Goal: Task Accomplishment & Management: Manage account settings

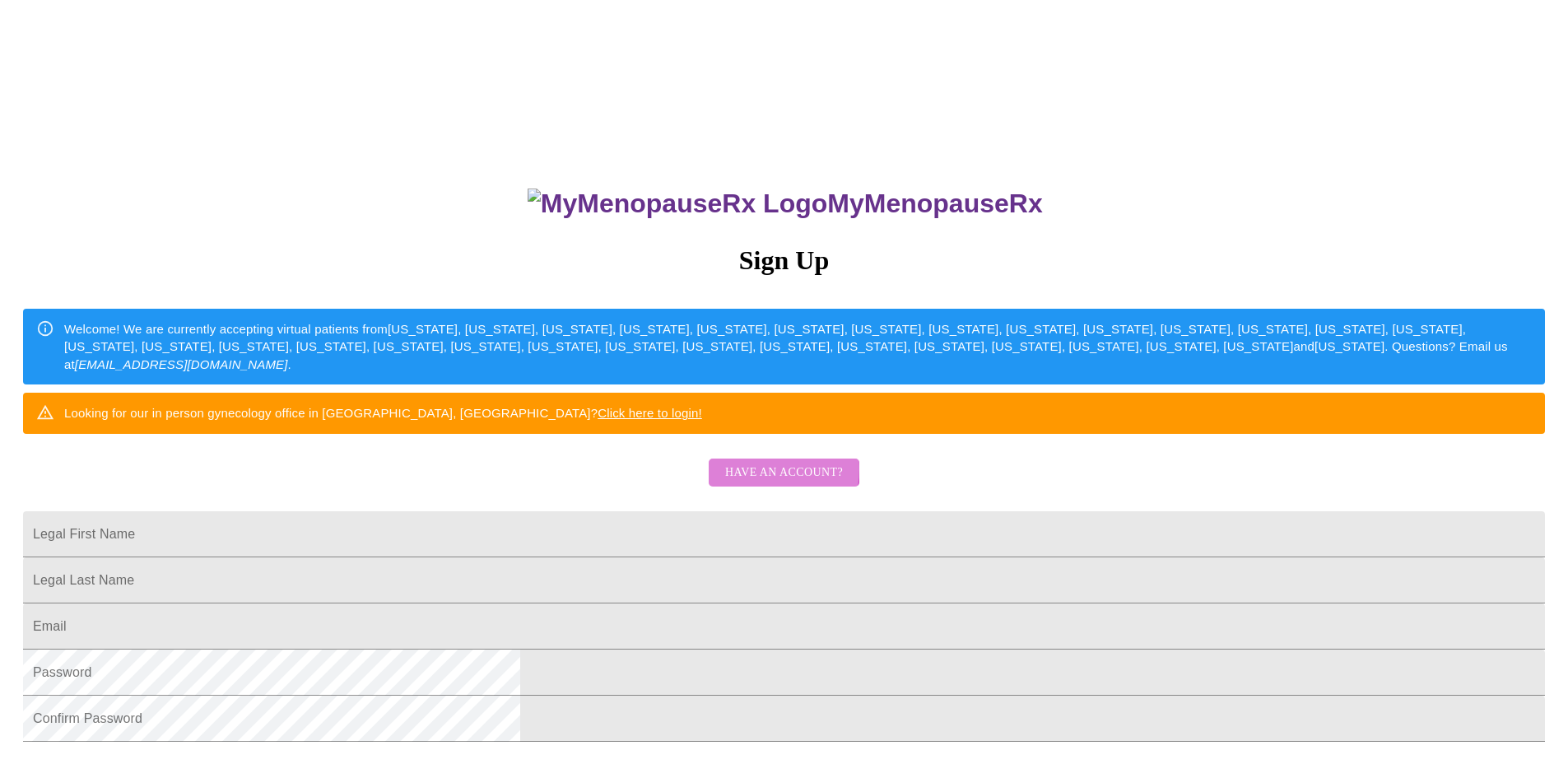
click at [753, 484] on span "Have an account?" at bounding box center [783, 473] width 118 height 21
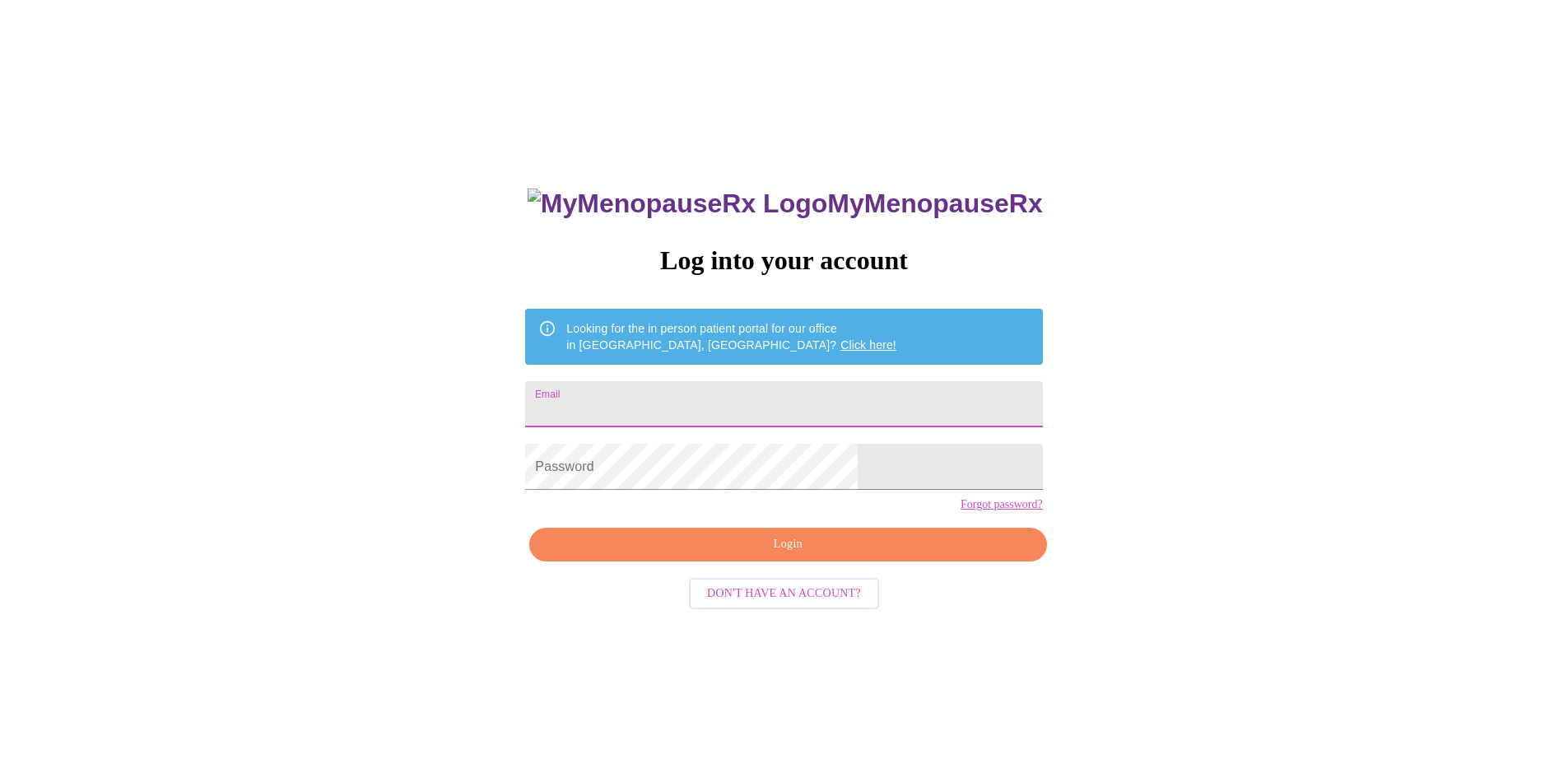
click at [746, 404] on input "Email" at bounding box center [783, 403] width 517 height 46
drag, startPoint x: 827, startPoint y: 409, endPoint x: 433, endPoint y: 395, distance: 394.2
click at [433, 395] on div "MyMenopauseRx Log into your account Looking for the in person patient portal fo…" at bounding box center [783, 473] width 1554 height 934
type input "darja97"
click at [410, 477] on div "MyMenopauseRx Log into your account Looking for the in person patient portal fo…" at bounding box center [783, 473] width 1554 height 934
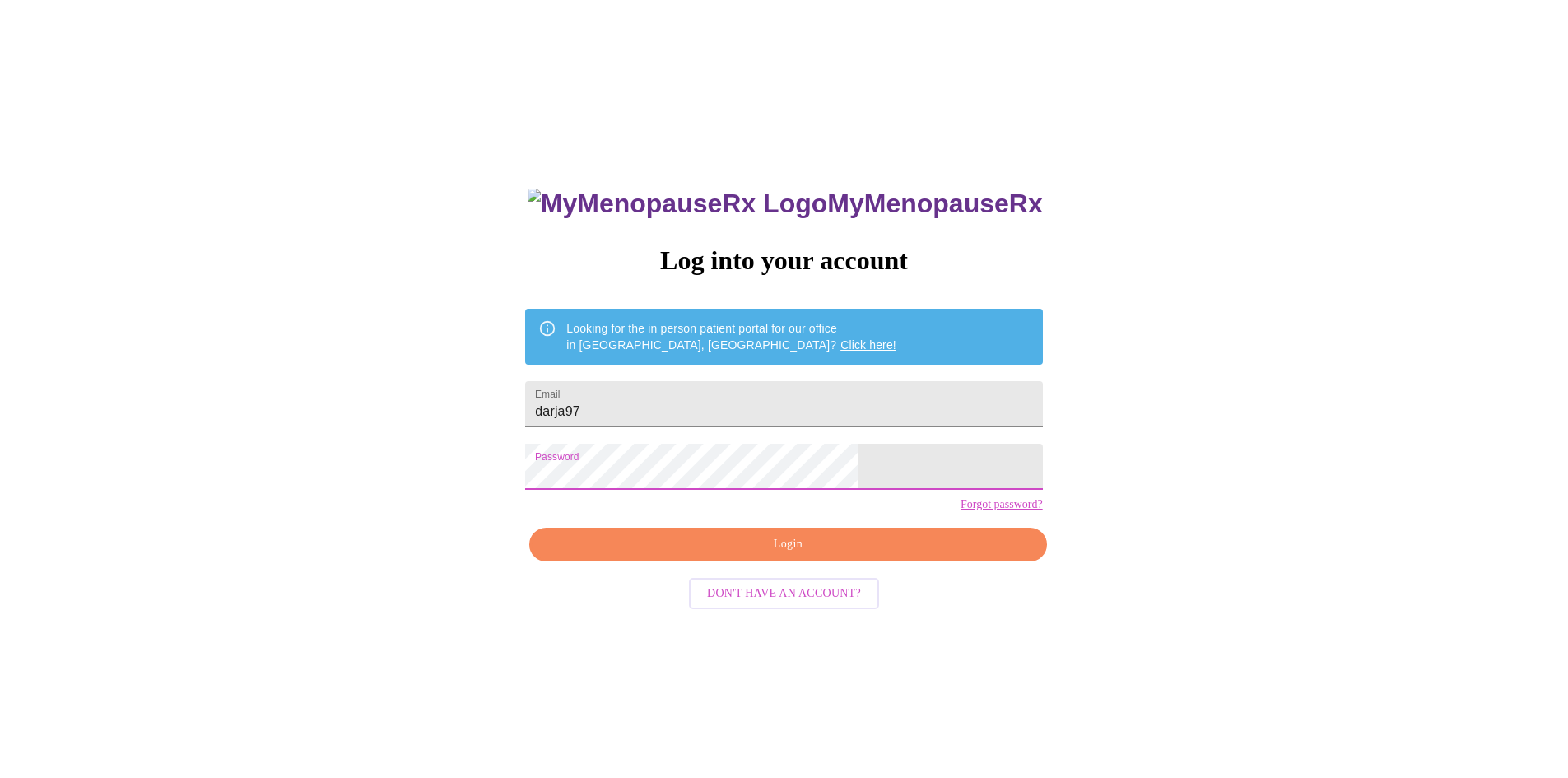
click at [883, 555] on span "Login" at bounding box center [788, 544] width 479 height 21
drag, startPoint x: 716, startPoint y: 412, endPoint x: 565, endPoint y: 395, distance: 152.0
click at [565, 395] on div "MyMenopauseRx Log into your account Looking for the in person patient portal fo…" at bounding box center [783, 473] width 1554 height 934
type input "[EMAIL_ADDRESS][DOMAIN_NAME]"
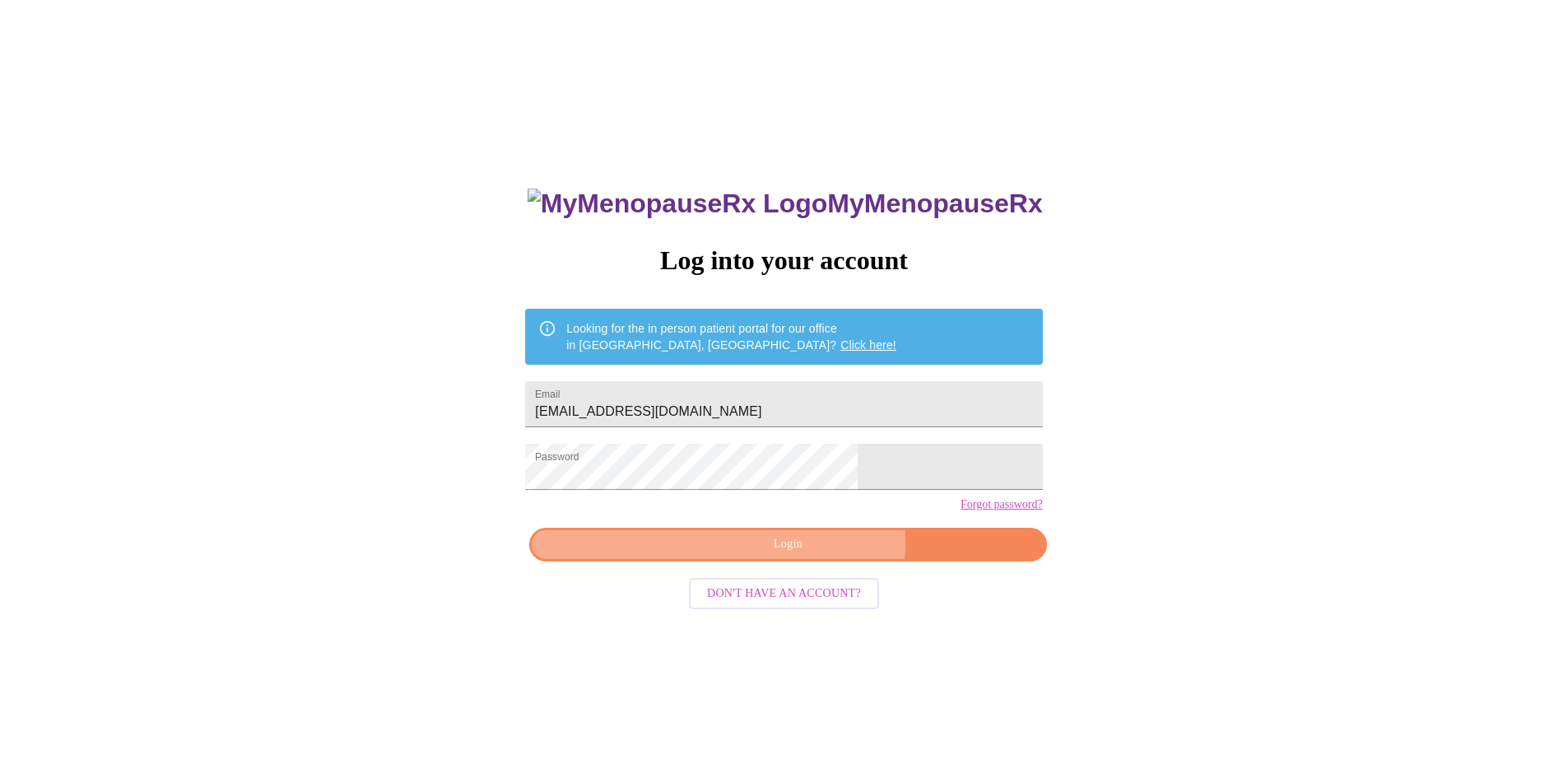
click at [810, 555] on span "Login" at bounding box center [788, 544] width 479 height 21
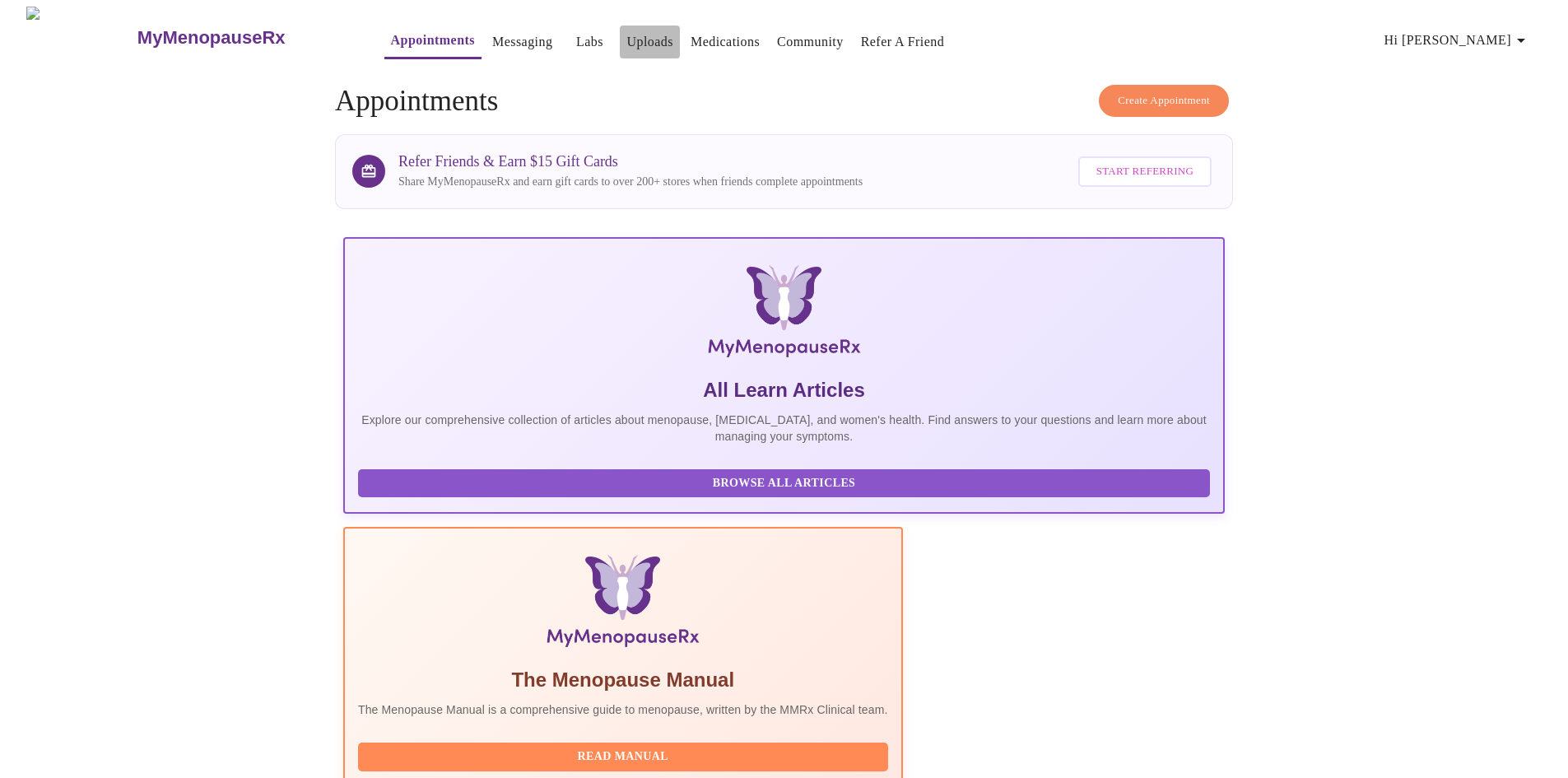
click at [626, 42] on link "Uploads" at bounding box center [650, 42] width 47 height 23
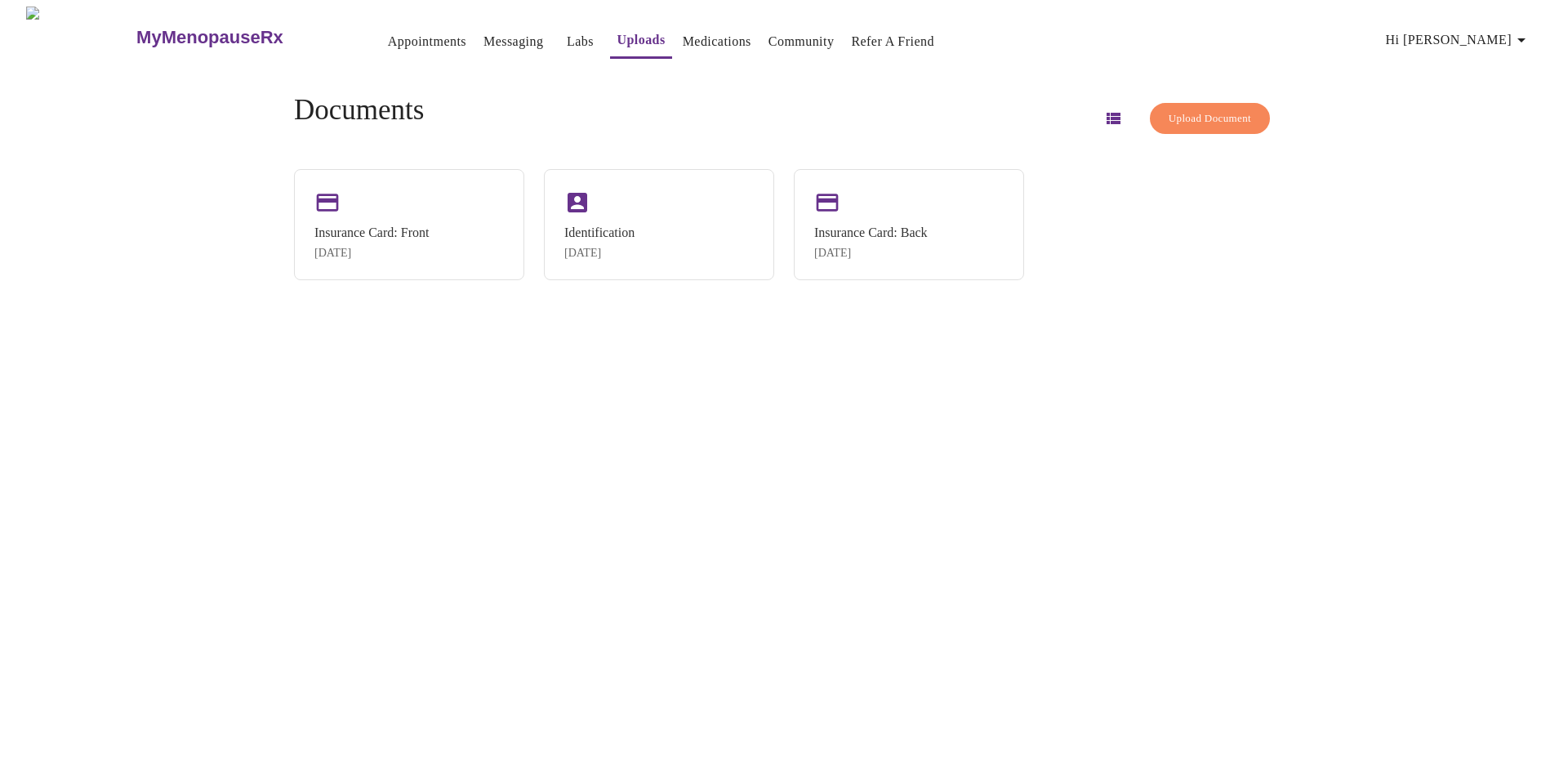
click at [1208, 110] on span "Upload Document" at bounding box center [1210, 119] width 82 height 19
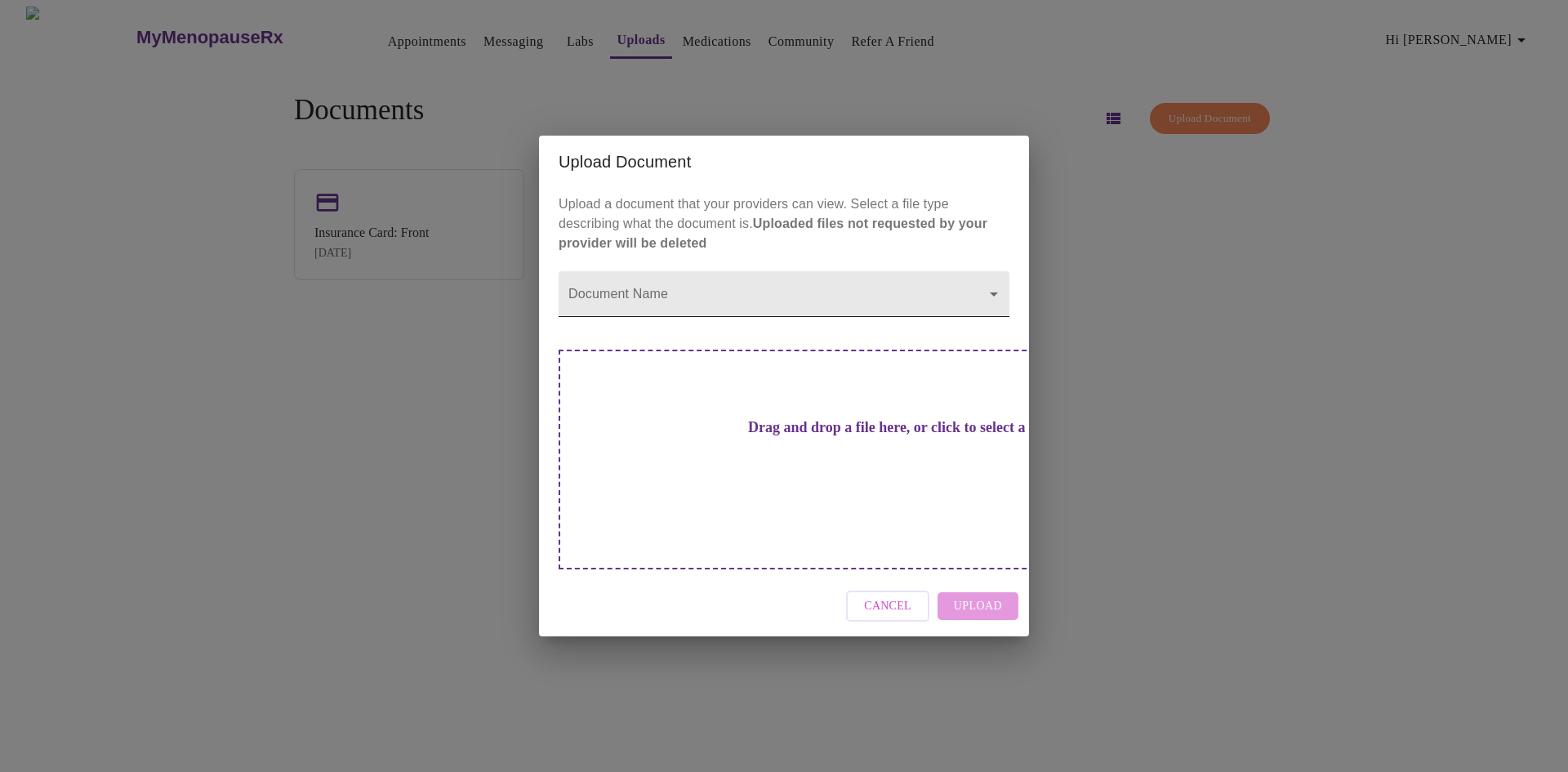
click at [985, 319] on body "MyMenopauseRx Appointments Messaging Labs Uploads Medications Community Refer a…" at bounding box center [784, 392] width 1555 height 772
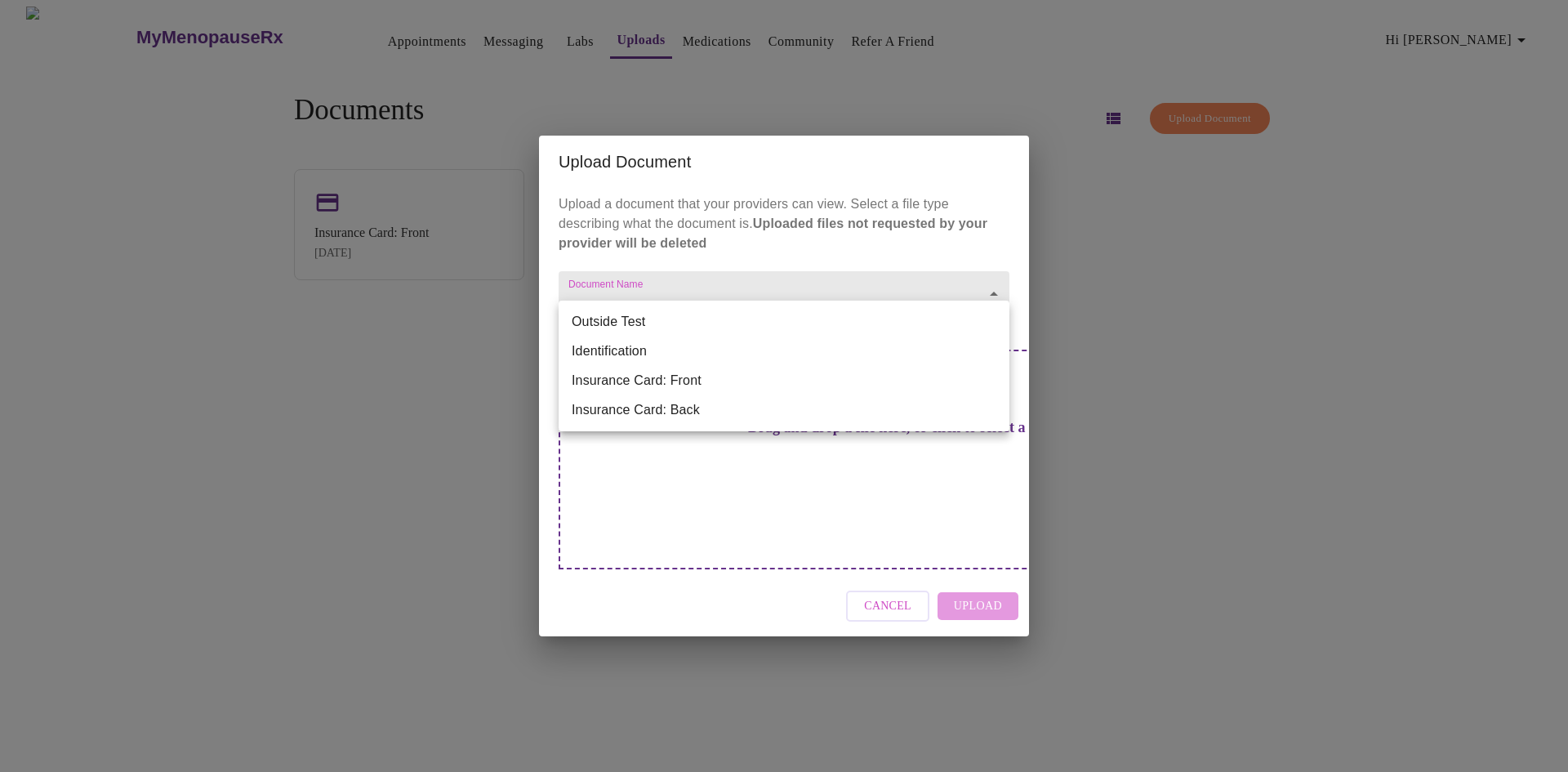
click at [861, 317] on li "Outside Test" at bounding box center [784, 322] width 451 height 29
type input "Outside Test"
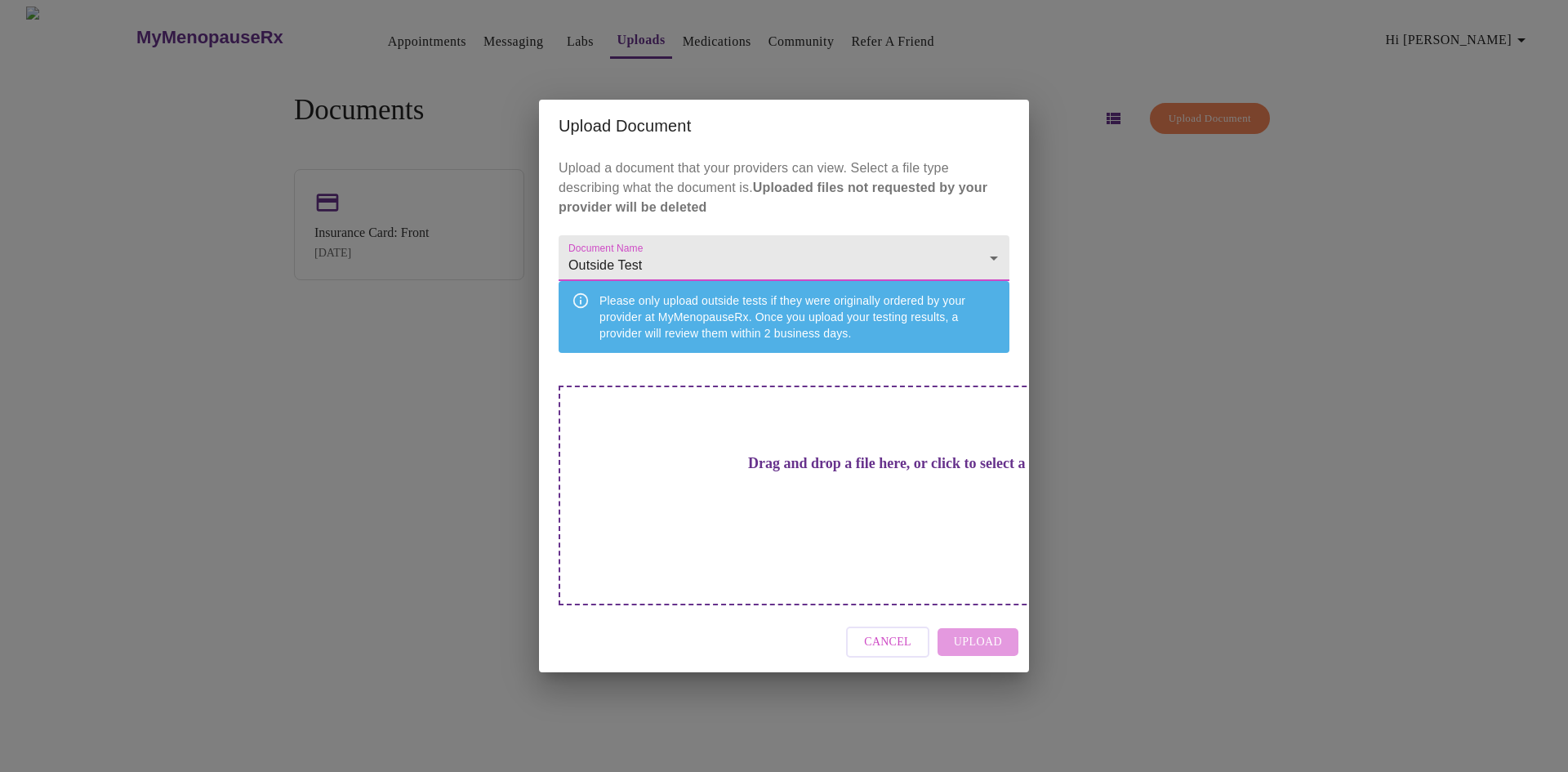
click at [1002, 271] on body "MyMenopauseRx Appointments Messaging Labs Uploads Medications Community Refer a…" at bounding box center [784, 392] width 1555 height 772
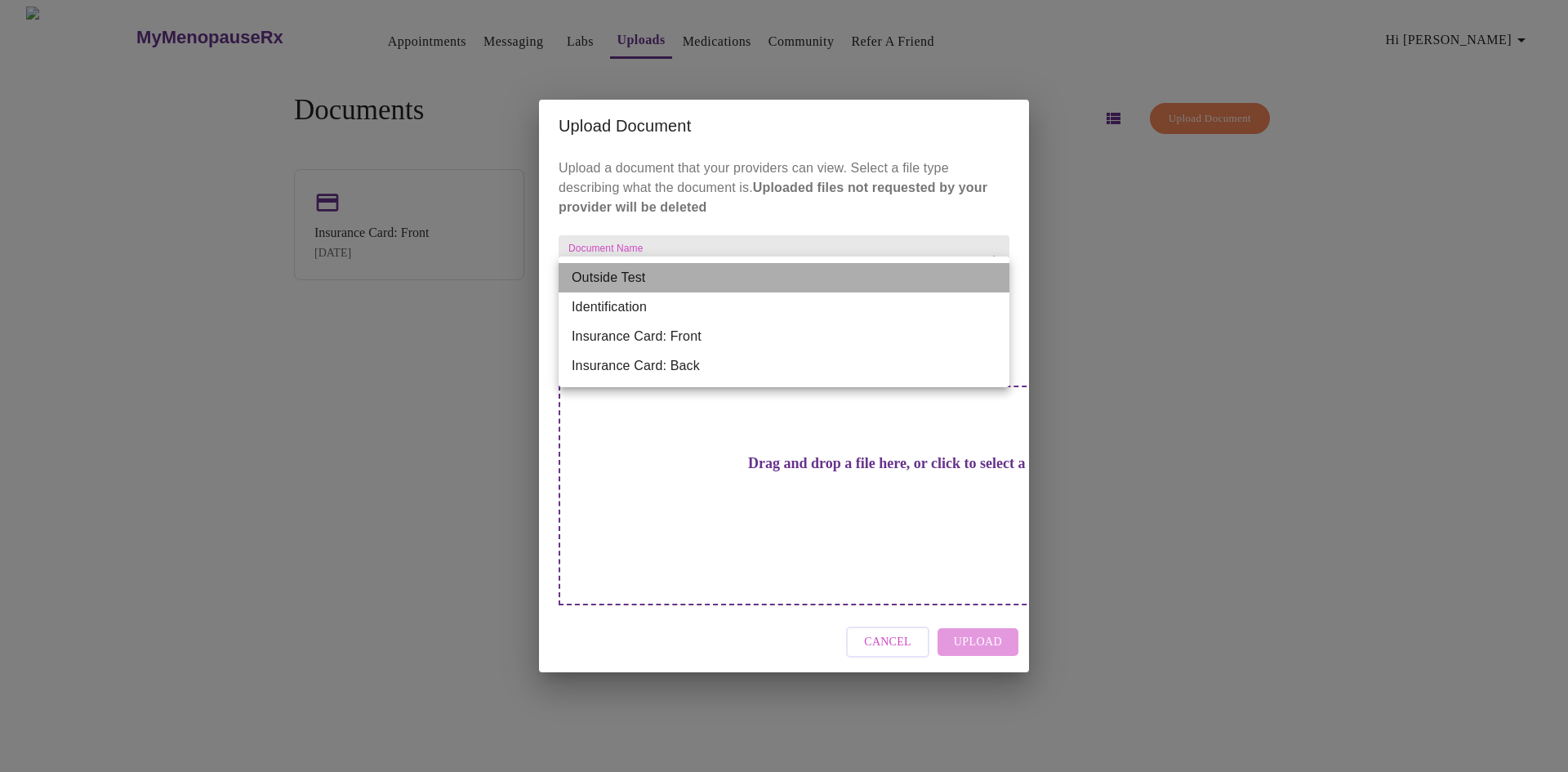
click at [1002, 271] on li "Outside Test" at bounding box center [784, 277] width 451 height 29
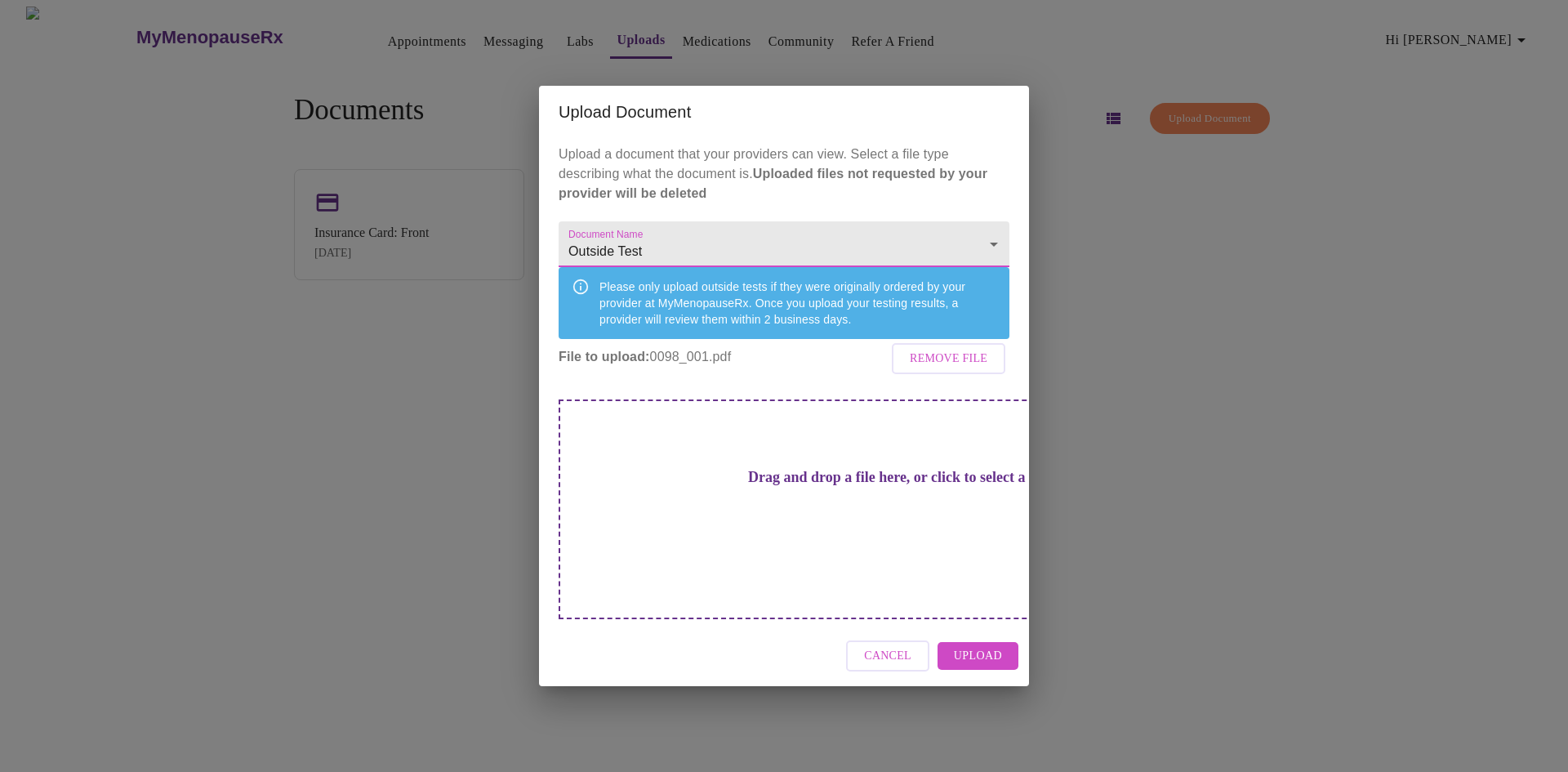
click at [968, 646] on span "Upload" at bounding box center [978, 656] width 48 height 21
